Goal: Find specific page/section: Find specific page/section

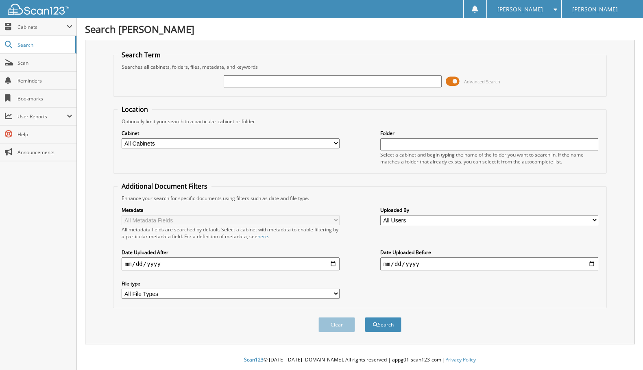
click at [312, 82] on input "text" at bounding box center [333, 81] width 218 height 12
type input "24T1539A"
click at [380, 332] on button "Search" at bounding box center [383, 324] width 37 height 15
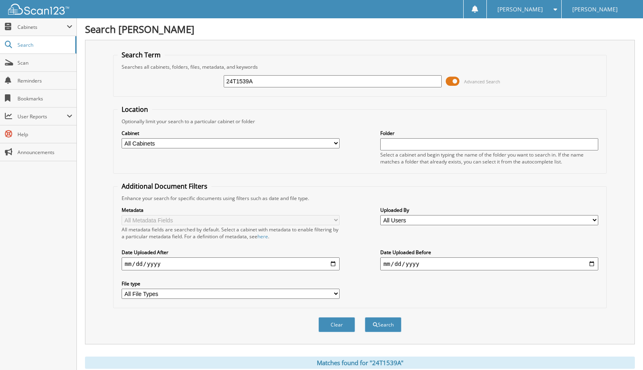
click at [450, 83] on span at bounding box center [453, 81] width 14 height 12
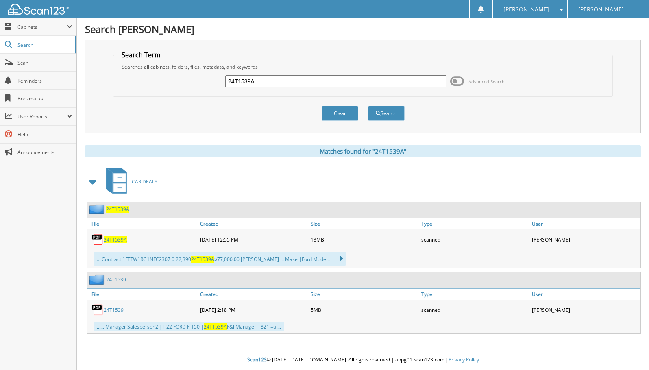
click at [114, 240] on span "24T1539A" at bounding box center [115, 239] width 23 height 7
